Goal: Contribute content

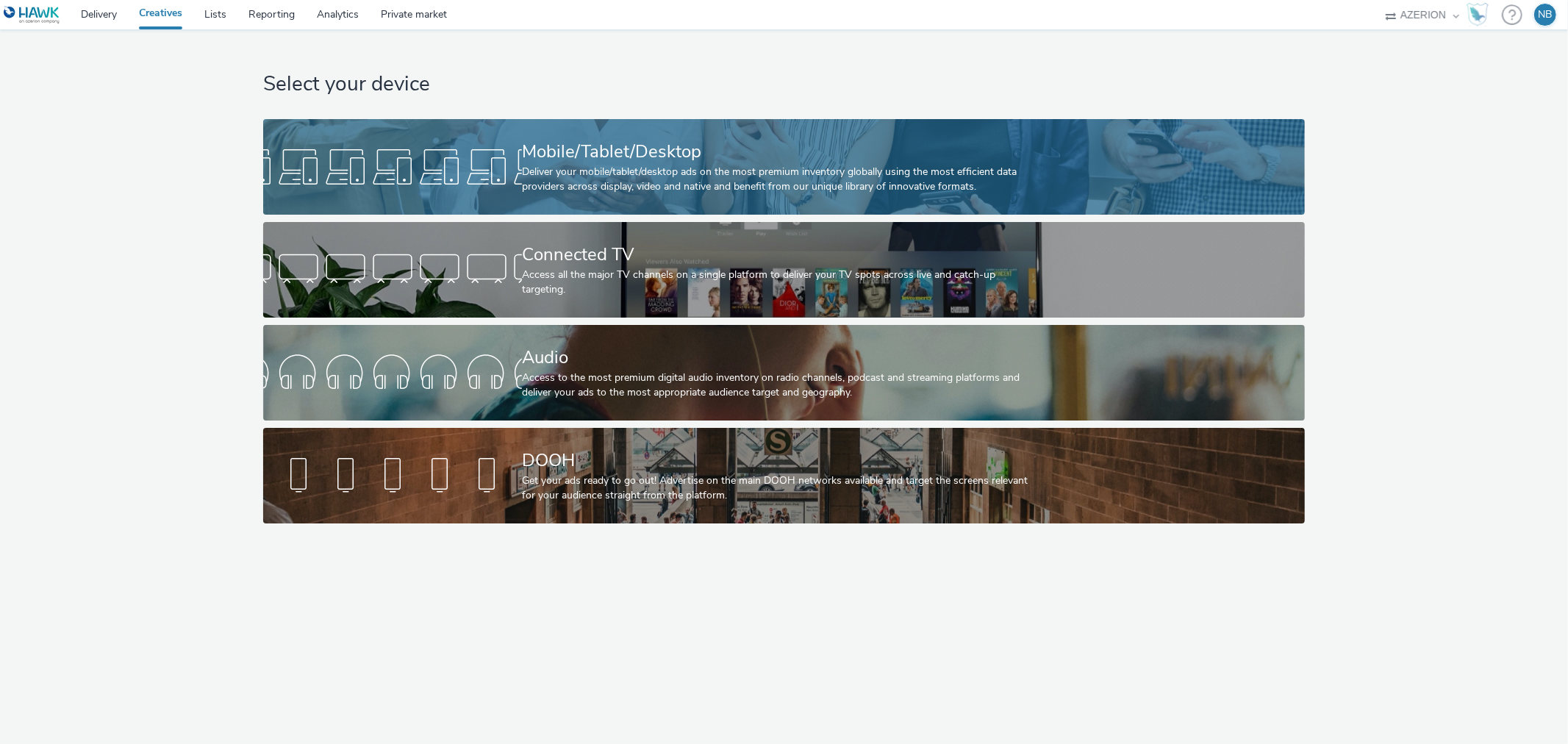
click at [626, 149] on div "Mobile/Tablet/Desktop" at bounding box center [781, 152] width 519 height 26
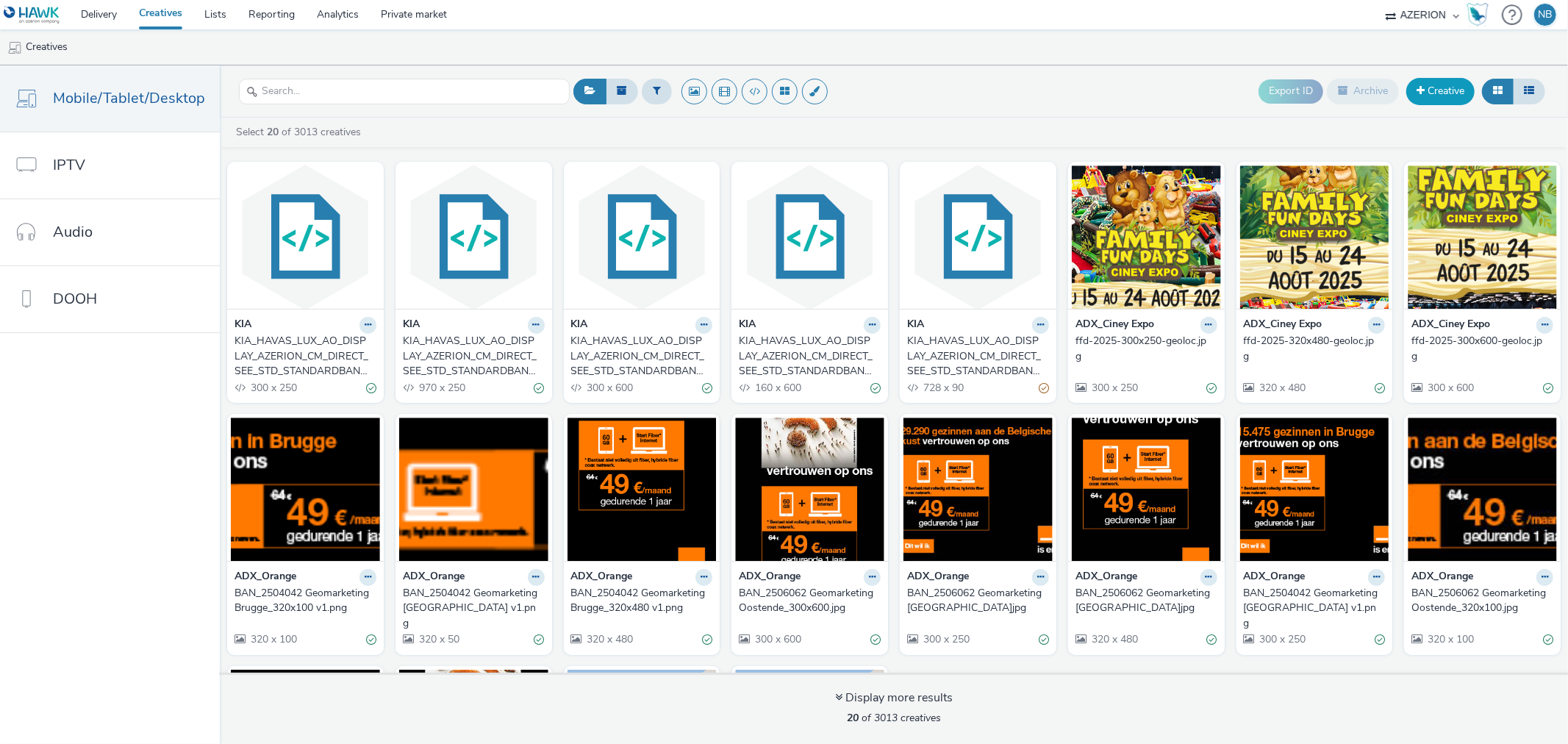
click at [1455, 99] on link "Creative" at bounding box center [1440, 91] width 68 height 27
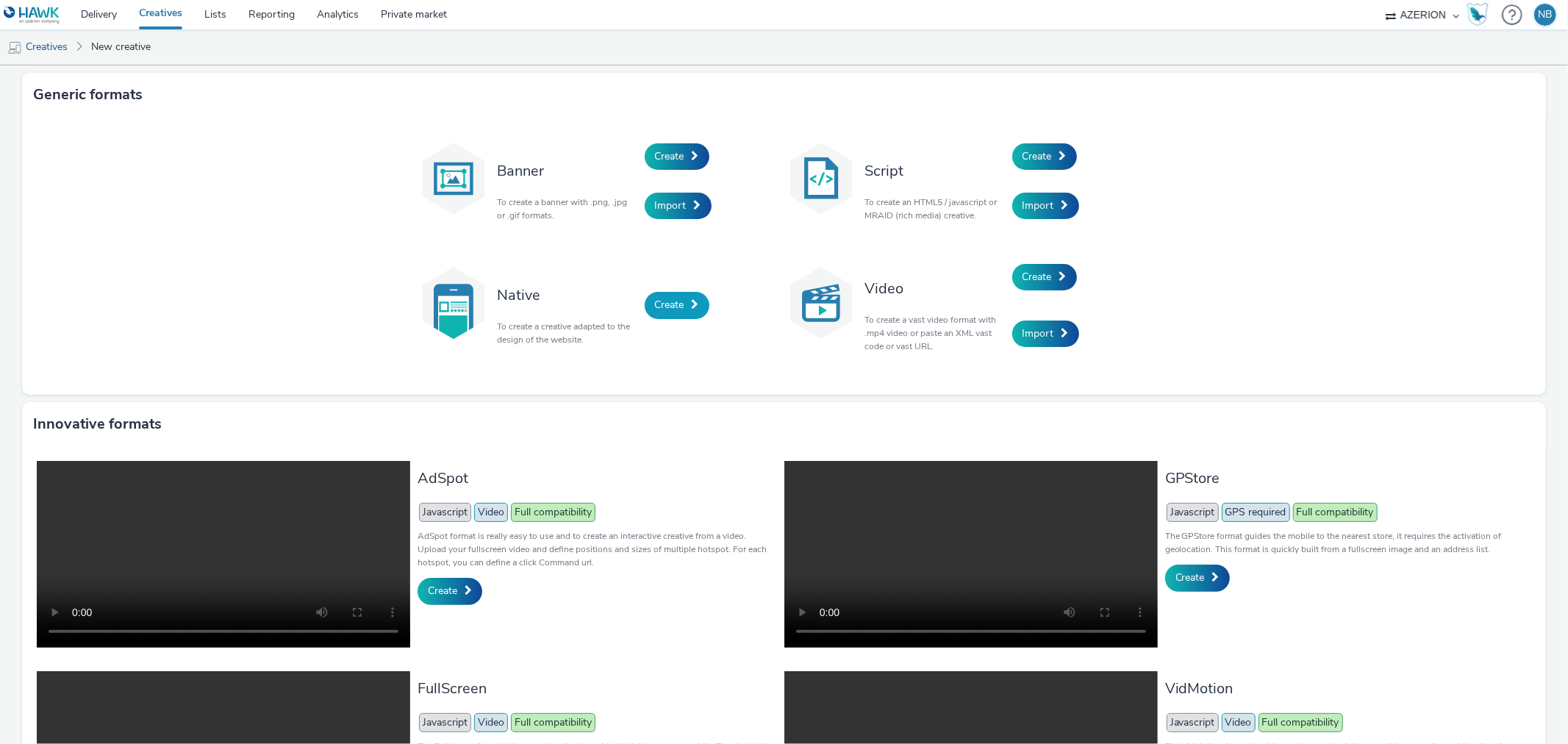
click at [684, 305] on link "Create" at bounding box center [677, 305] width 64 height 27
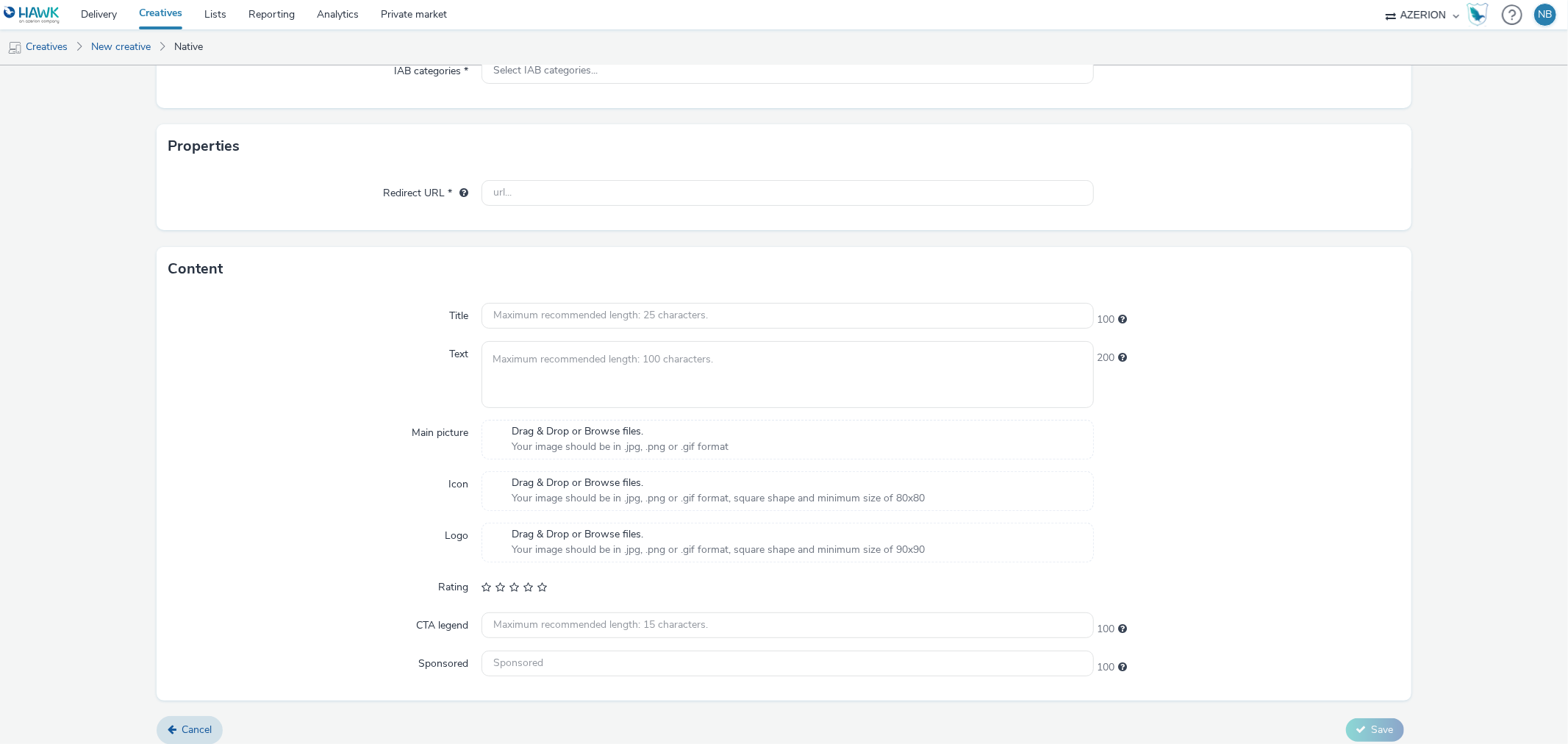
scroll to position [243, 0]
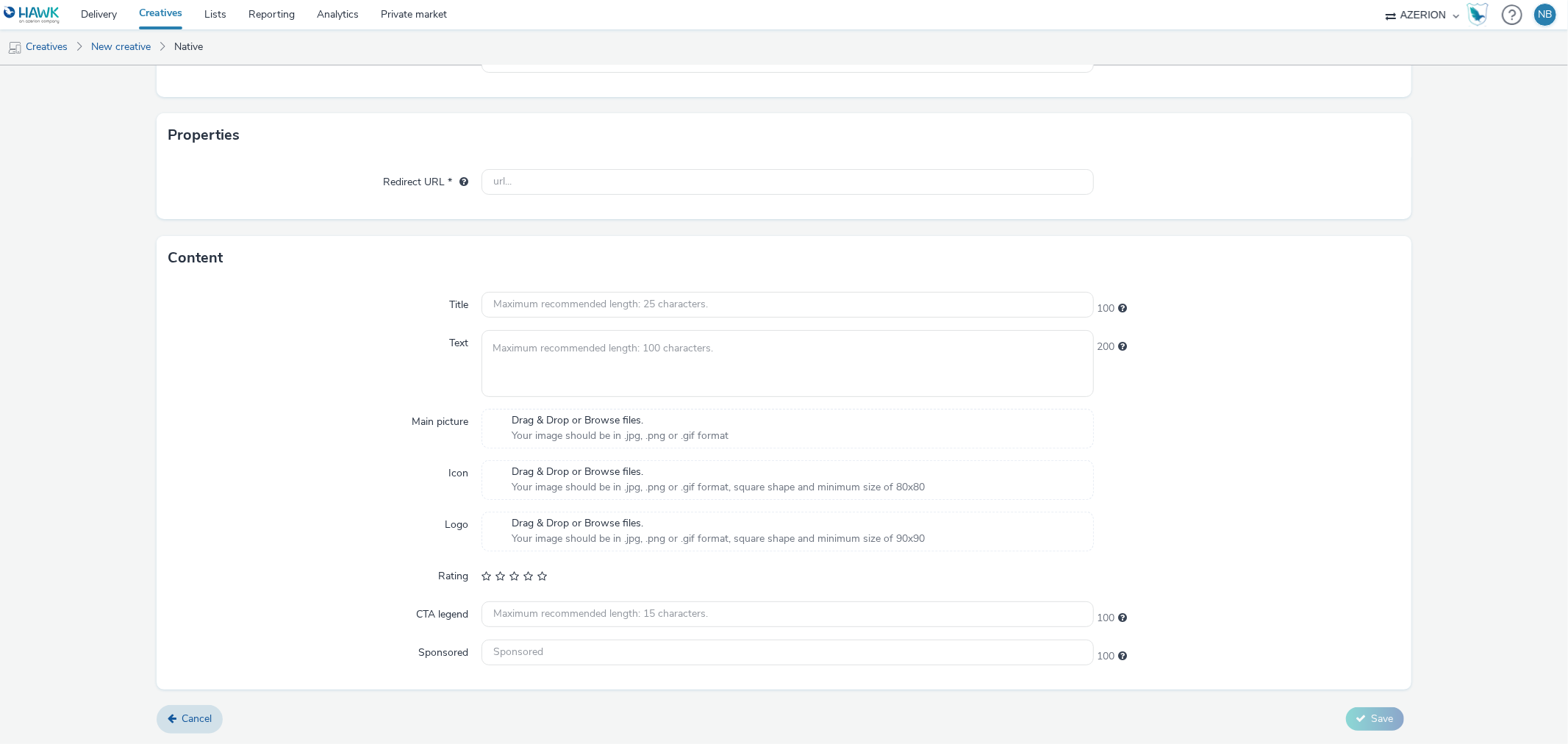
click at [791, 430] on div "Drag & Drop or Browse files. Your image should be in .jpg, .png or .gif format" at bounding box center [787, 428] width 612 height 39
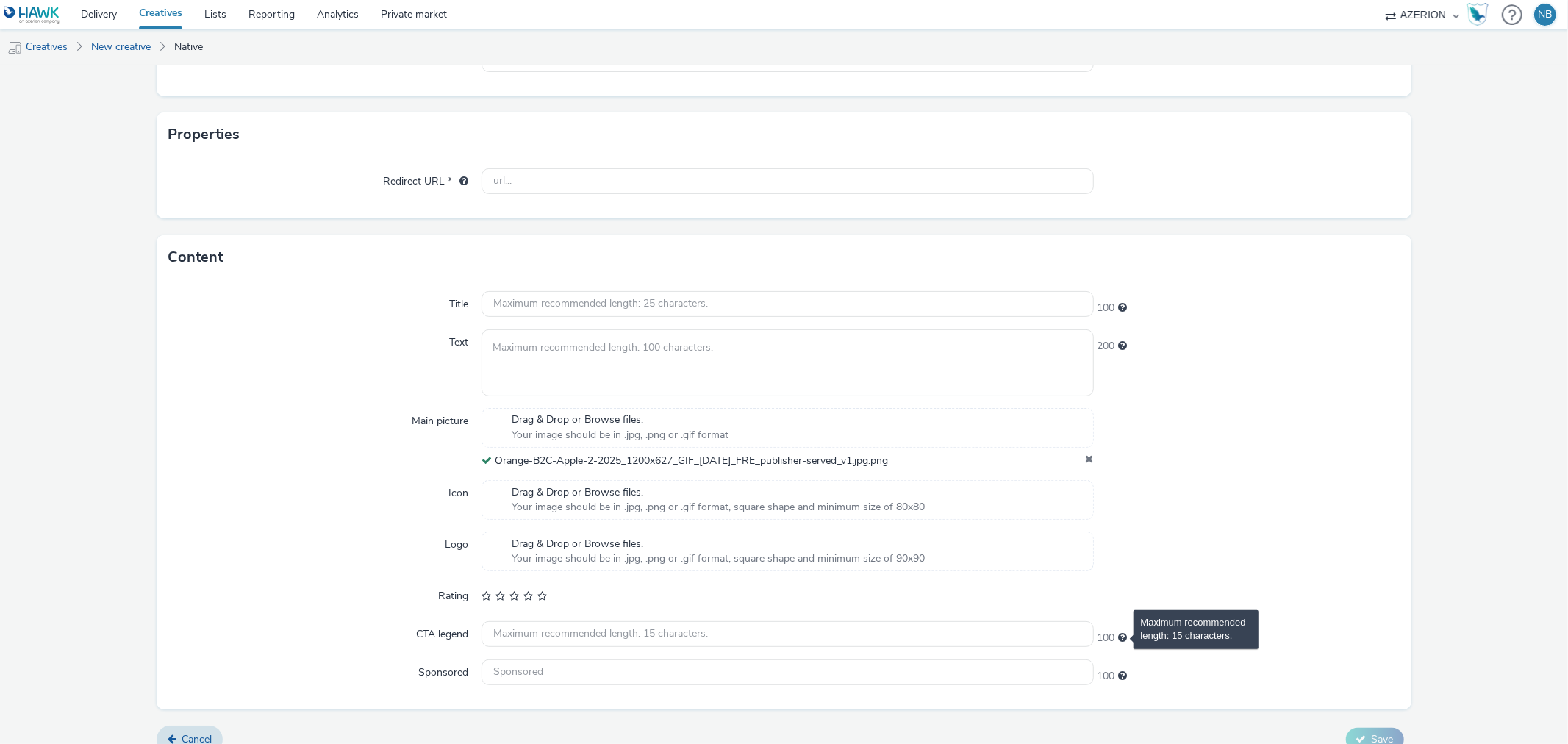
click at [1119, 643] on span "Maximum recommended length: 15 characters." at bounding box center [1123, 637] width 9 height 10
click at [672, 510] on span "Your image should be in .jpg, .png or .gif format, square shape and minimum siz…" at bounding box center [718, 508] width 413 height 14
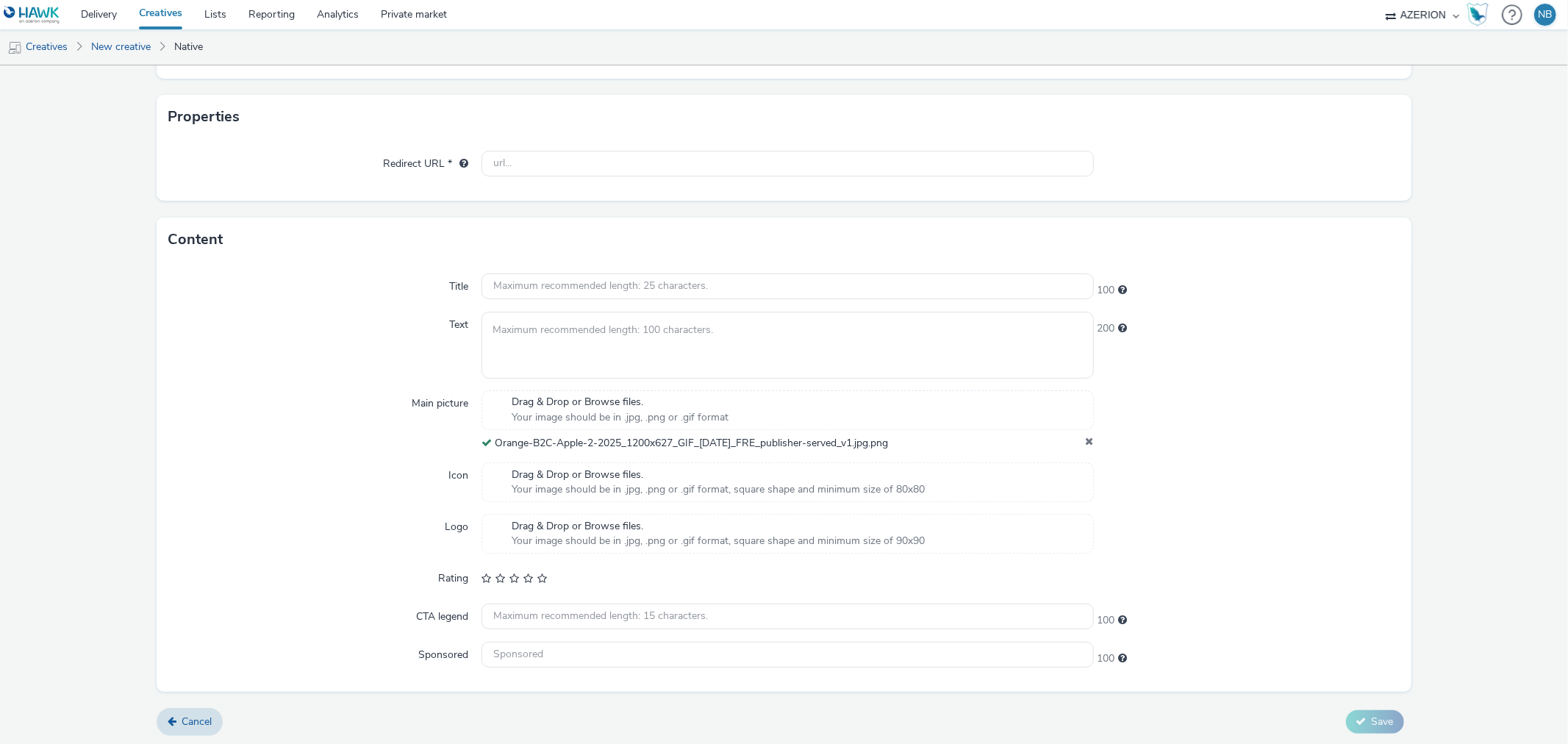
scroll to position [262, 0]
click at [1120, 288] on div "100" at bounding box center [1247, 286] width 306 height 21
click at [1119, 327] on span "Maximum recommended length: 100 characters." at bounding box center [1123, 326] width 9 height 10
